Goal: Task Accomplishment & Management: Use online tool/utility

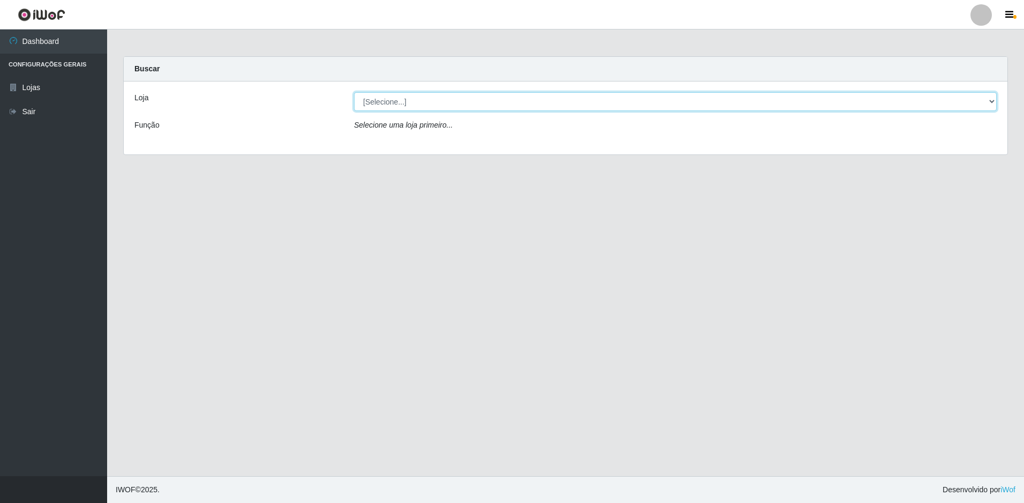
click at [537, 104] on select "[Selecione...] Extraplus - Loja 50 [GEOGRAPHIC_DATA]" at bounding box center [675, 101] width 643 height 19
select select "451"
click at [354, 92] on select "[Selecione...] Extraplus - Loja 50 [GEOGRAPHIC_DATA]" at bounding box center [675, 101] width 643 height 19
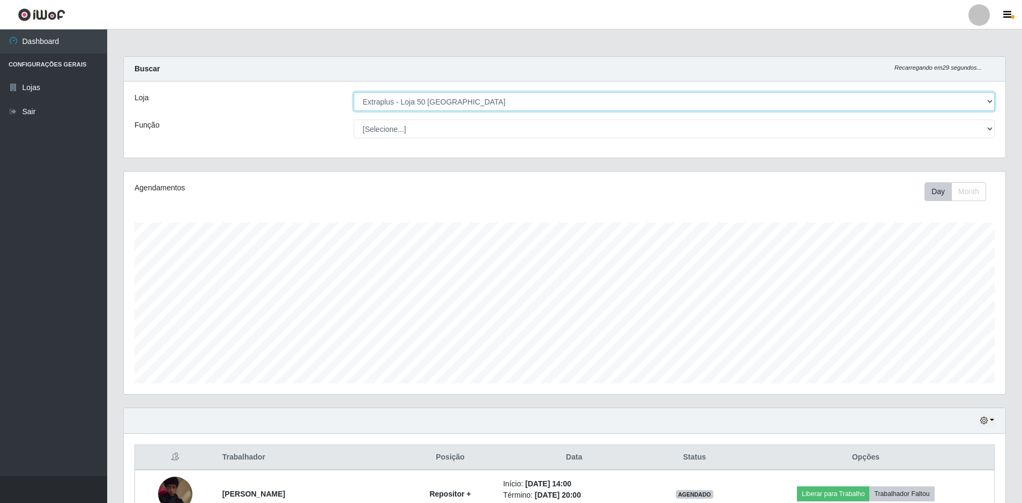
scroll to position [209, 0]
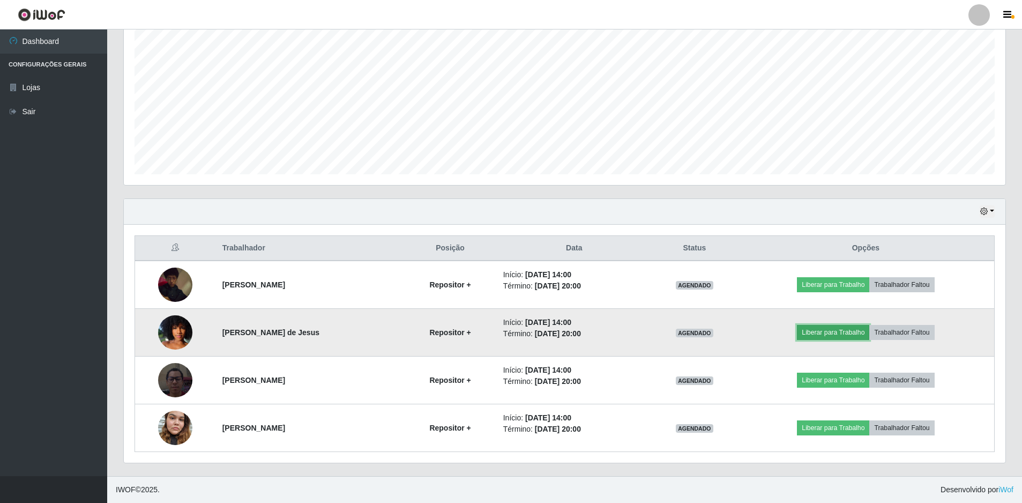
click at [825, 335] on button "Liberar para Trabalho" at bounding box center [833, 332] width 72 height 15
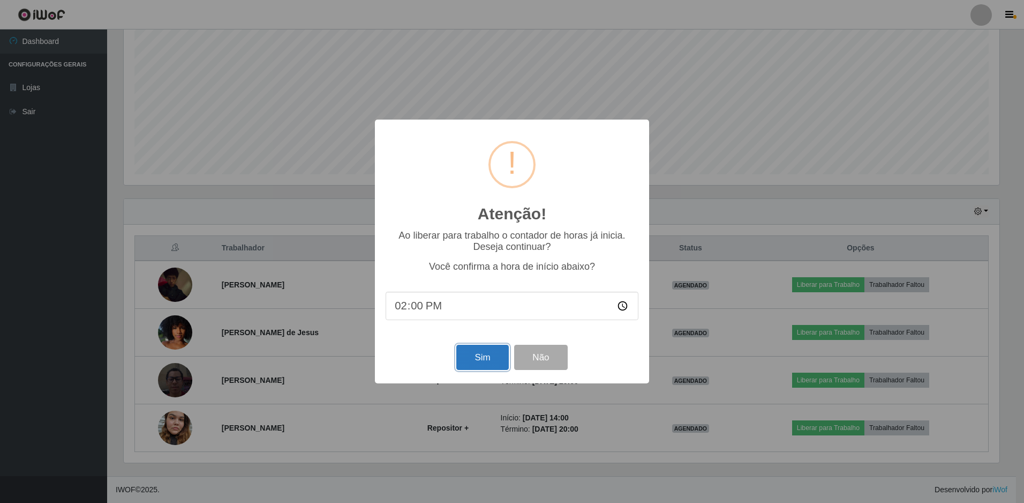
click at [490, 359] on button "Sim" at bounding box center [482, 356] width 52 height 25
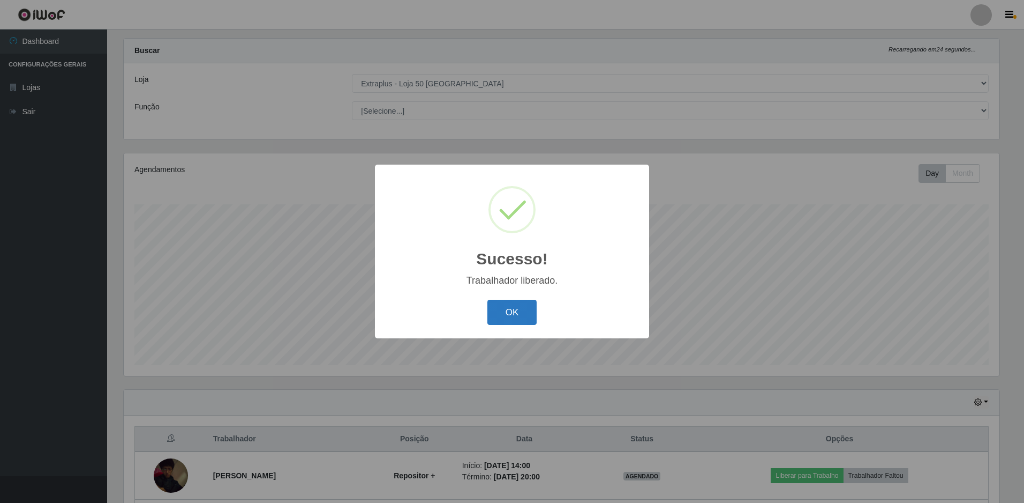
click at [522, 316] on button "OK" at bounding box center [513, 311] width 50 height 25
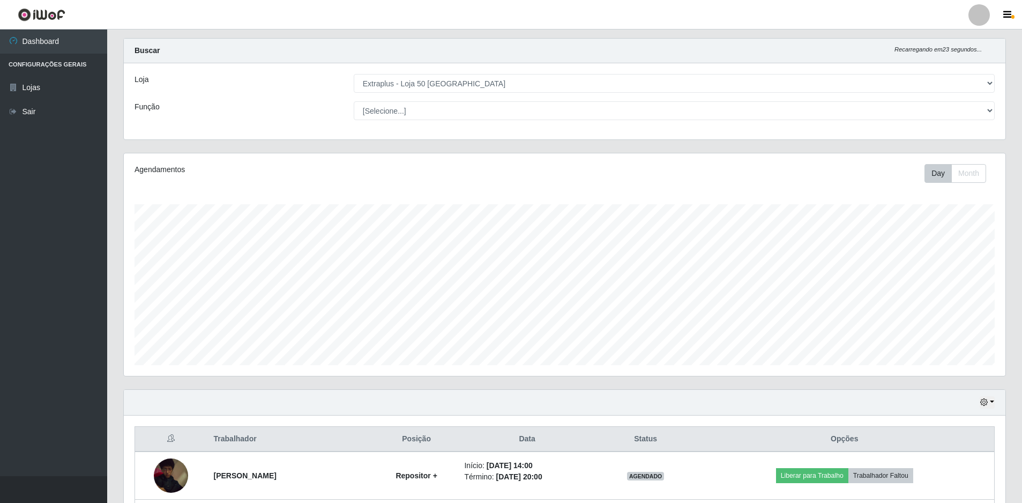
scroll to position [179, 0]
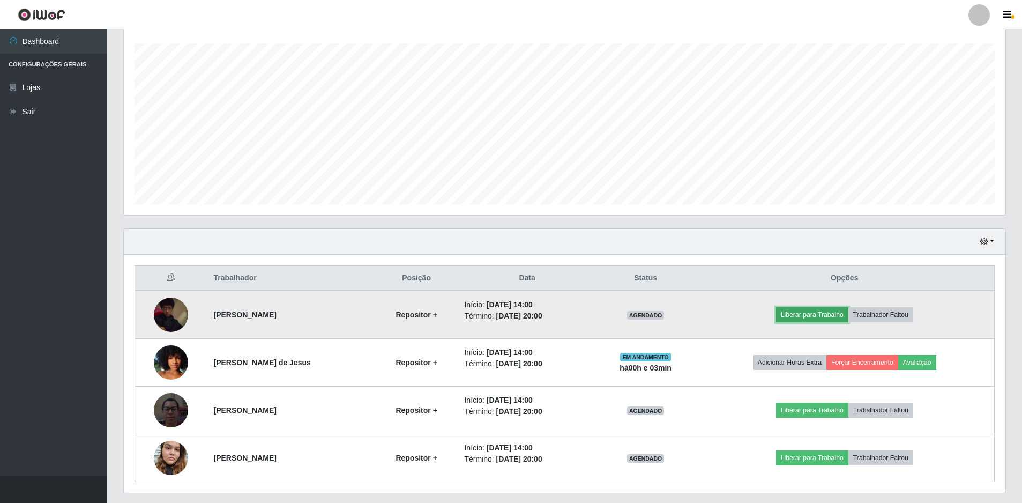
click at [807, 317] on button "Liberar para Trabalho" at bounding box center [812, 314] width 72 height 15
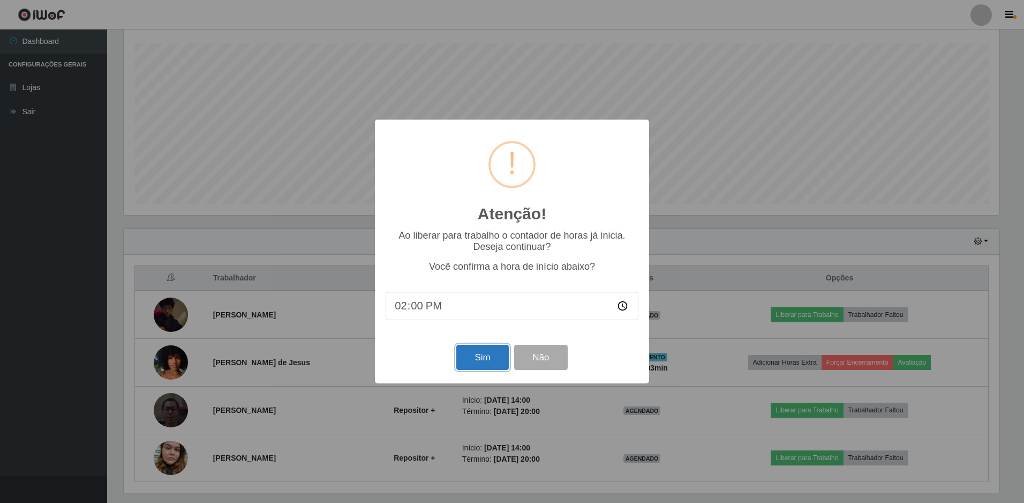
click at [487, 359] on button "Sim" at bounding box center [482, 356] width 52 height 25
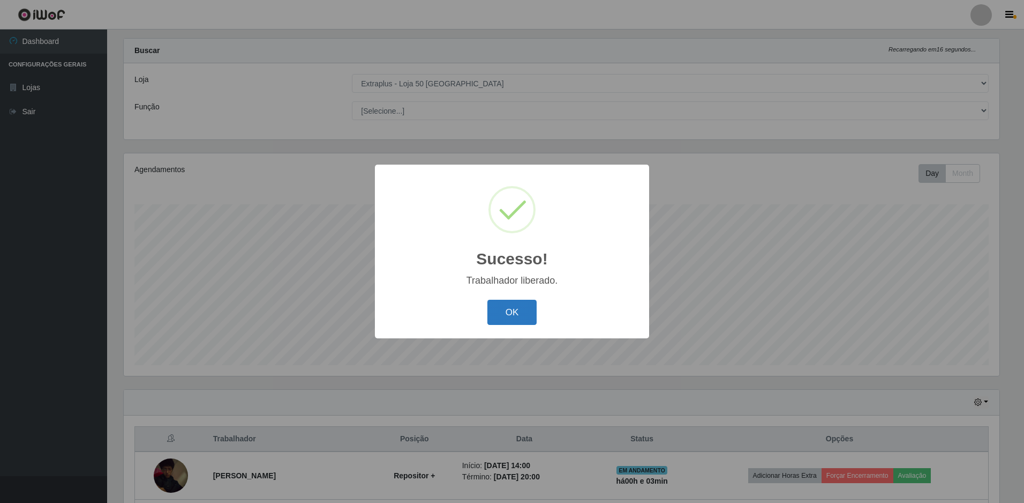
click at [510, 312] on button "OK" at bounding box center [513, 311] width 50 height 25
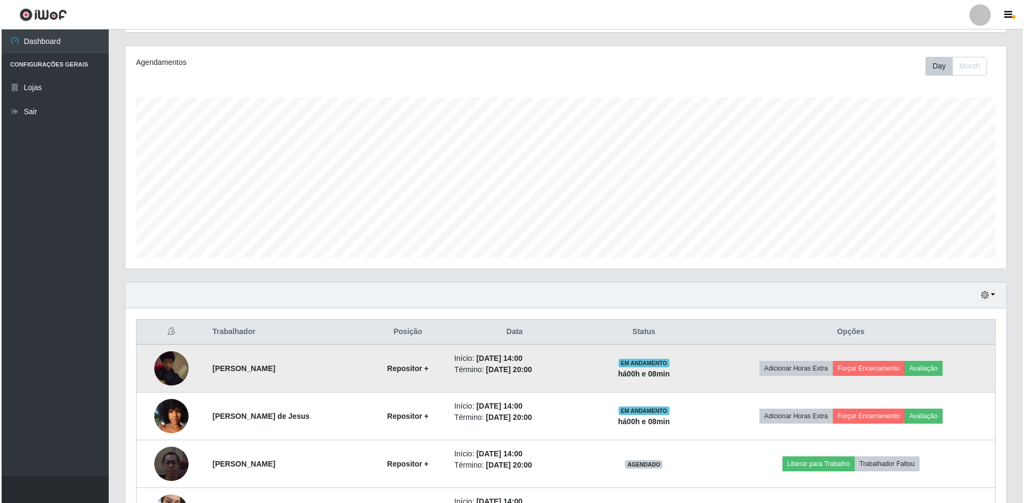
scroll to position [209, 0]
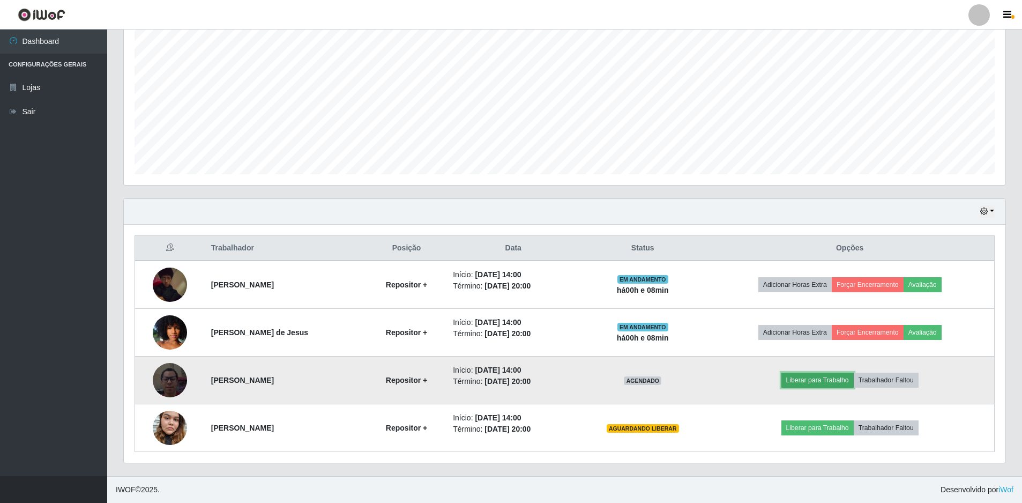
click at [840, 381] on button "Liberar para Trabalho" at bounding box center [817, 379] width 72 height 15
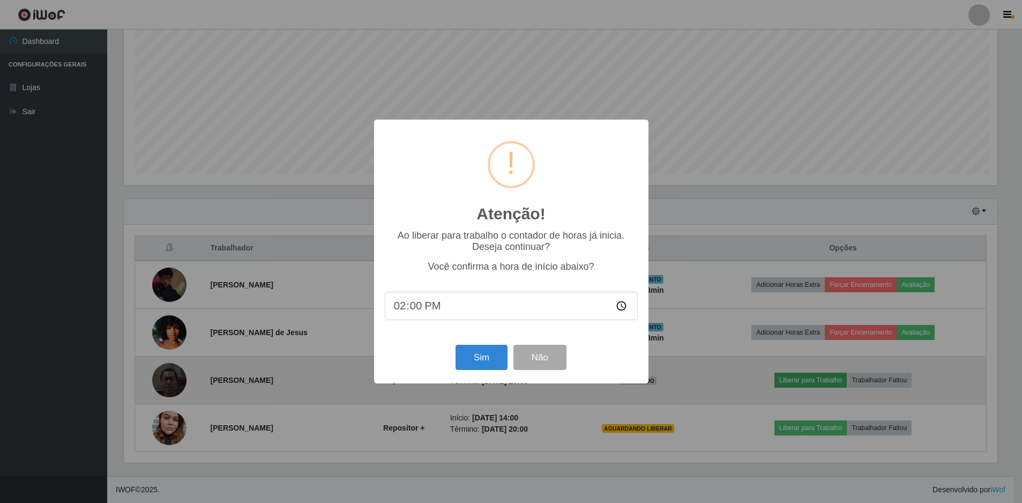
scroll to position [222, 876]
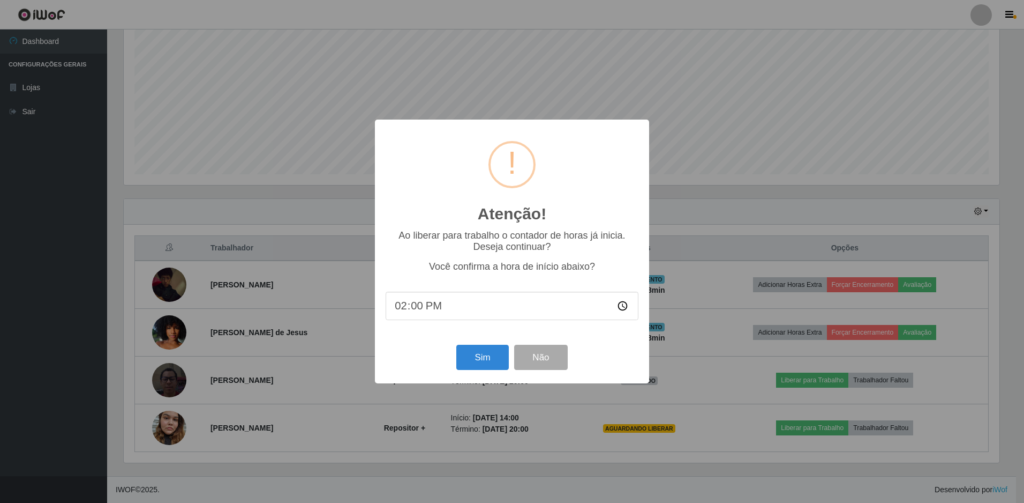
click at [471, 311] on input "14:00" at bounding box center [512, 305] width 253 height 28
click at [409, 309] on input "14:00" at bounding box center [512, 305] width 253 height 28
click at [429, 309] on input "14:00" at bounding box center [512, 305] width 253 height 28
click at [620, 306] on input "14:00" at bounding box center [512, 305] width 253 height 28
type input "14:09"
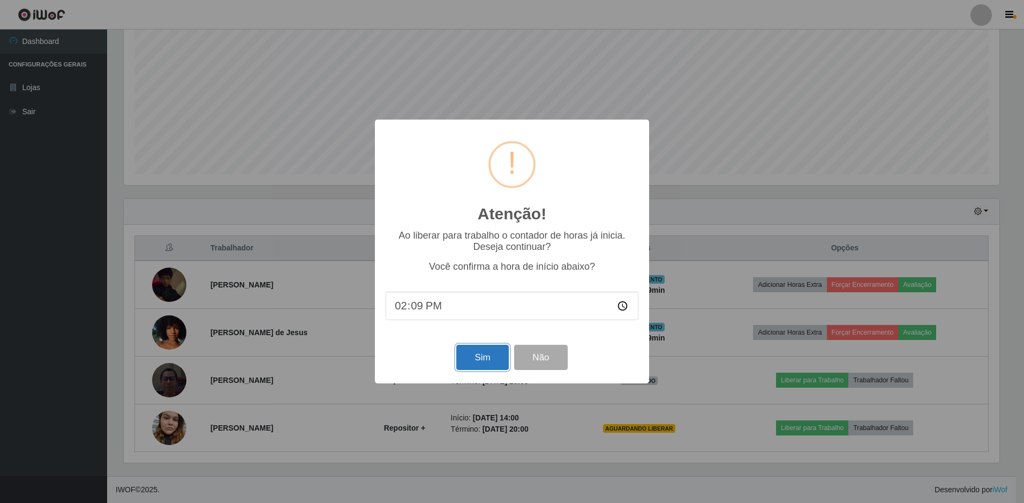
click at [482, 357] on button "Sim" at bounding box center [482, 356] width 52 height 25
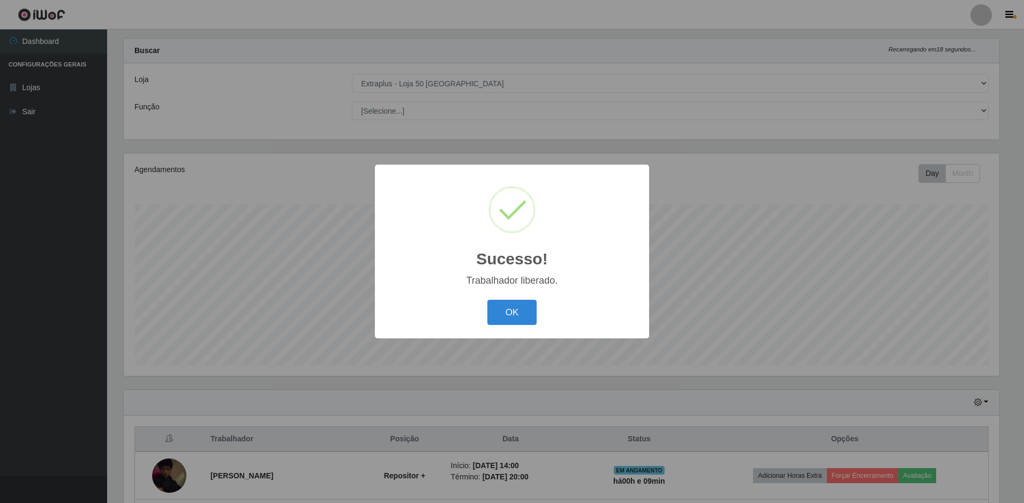
click at [537, 311] on div "OK Cancel" at bounding box center [512, 312] width 253 height 31
click at [519, 318] on button "OK" at bounding box center [513, 311] width 50 height 25
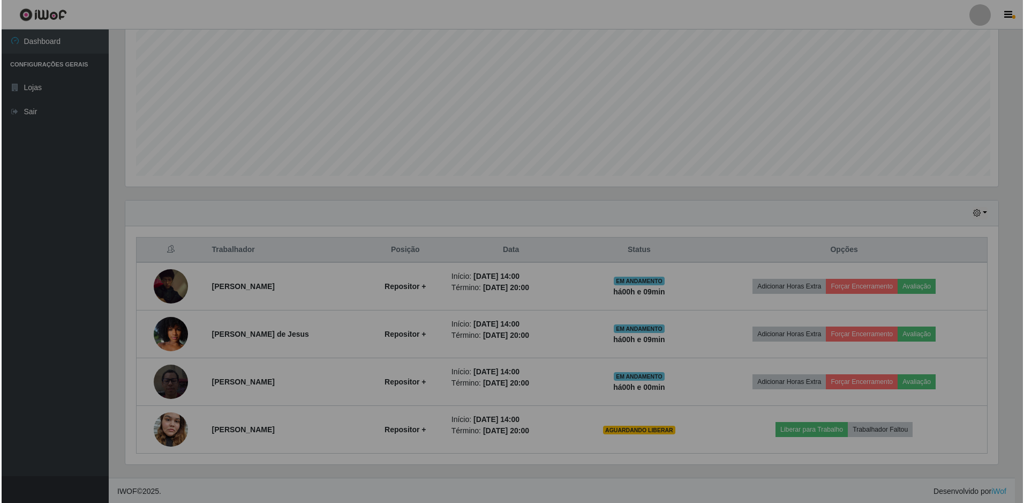
scroll to position [222, 881]
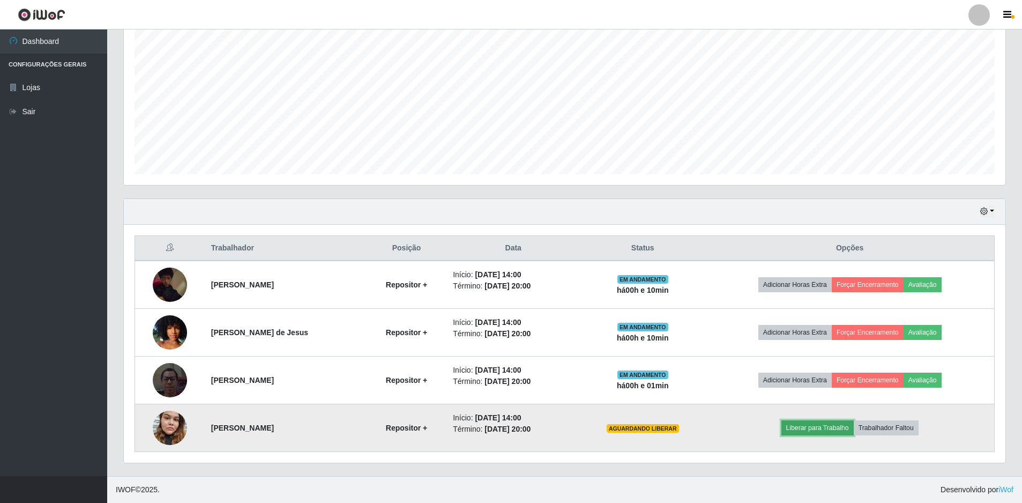
click at [827, 423] on button "Liberar para Trabalho" at bounding box center [817, 427] width 72 height 15
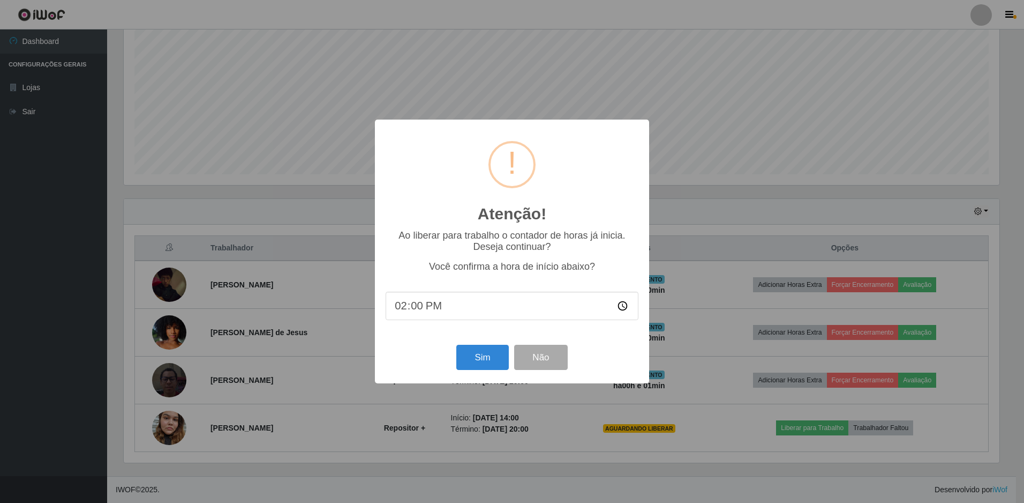
click at [626, 306] on input "14:00" at bounding box center [512, 305] width 253 height 28
type input "14:10"
click at [486, 358] on button "Sim" at bounding box center [482, 356] width 52 height 25
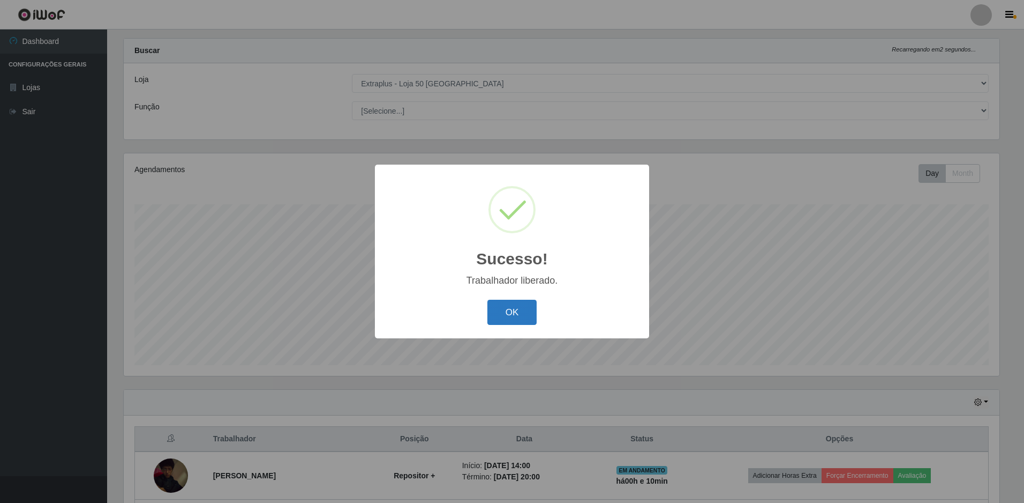
click at [516, 314] on button "OK" at bounding box center [513, 311] width 50 height 25
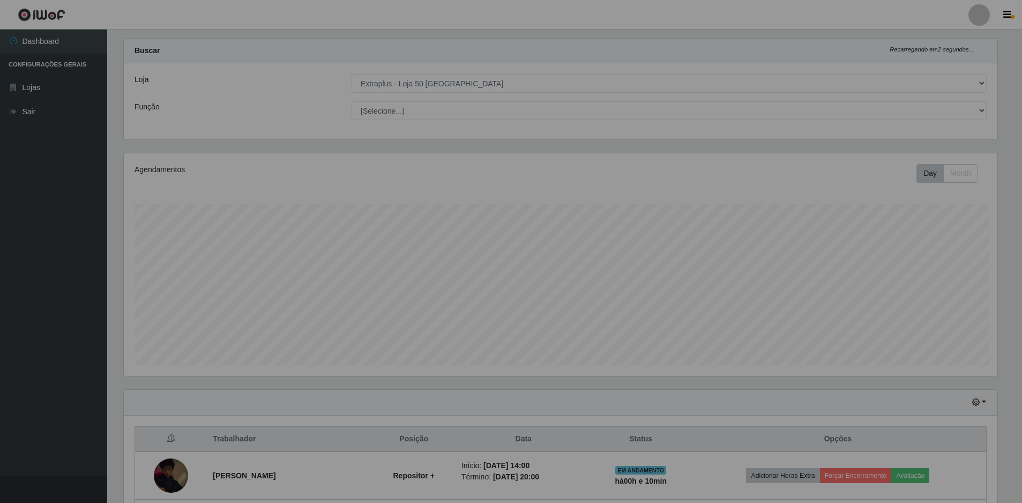
scroll to position [222, 881]
